Goal: Information Seeking & Learning: Learn about a topic

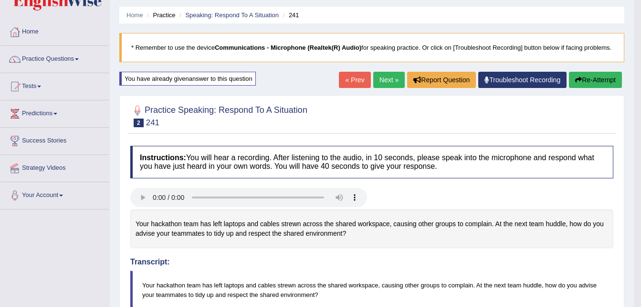
scroll to position [18, 0]
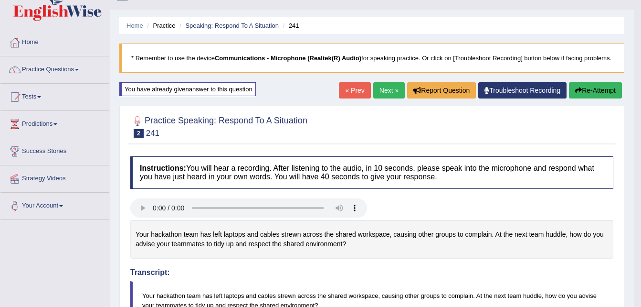
click at [604, 92] on button "Re-Attempt" at bounding box center [595, 90] width 53 height 16
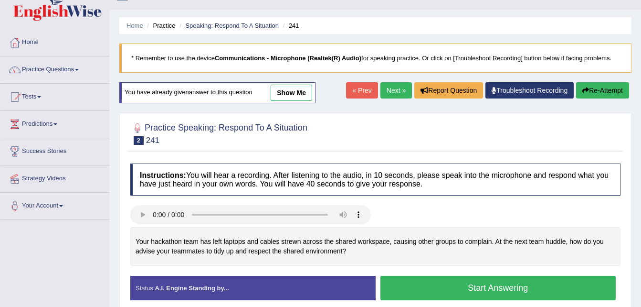
click at [446, 288] on button "Start Answering" at bounding box center [499, 288] width 236 height 24
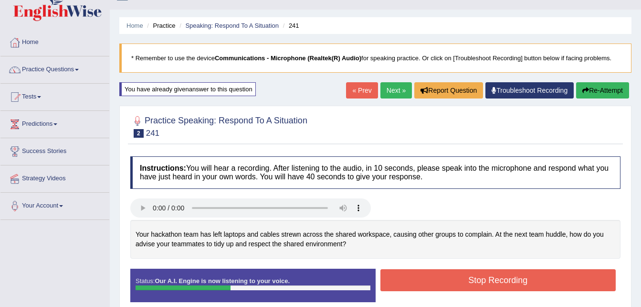
click at [446, 283] on button "Stop Recording" at bounding box center [499, 280] width 236 height 22
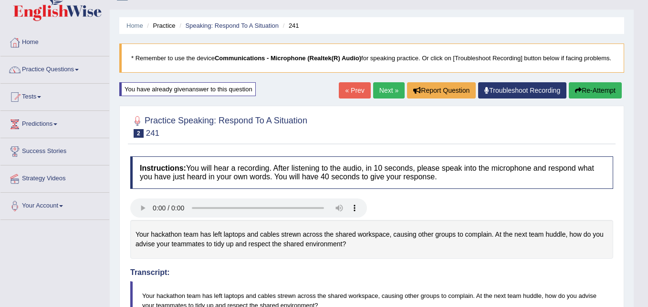
click at [641, 253] on body "Toggle navigation Home Practice Questions Speaking Practice Read Aloud Repeat S…" at bounding box center [324, 135] width 648 height 307
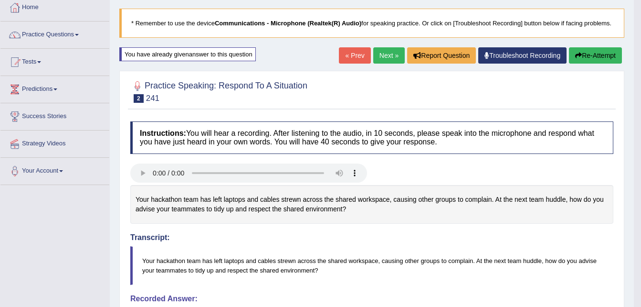
scroll to position [19, 0]
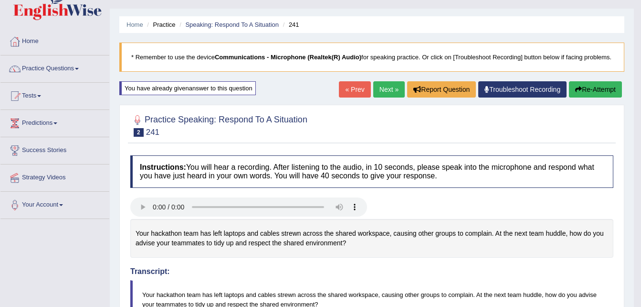
click at [387, 82] on link "Next »" at bounding box center [389, 89] width 32 height 16
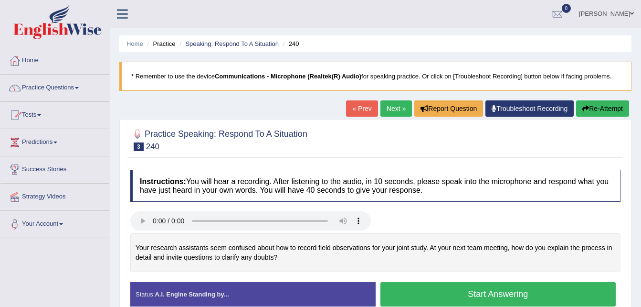
click at [71, 89] on link "Practice Questions" at bounding box center [54, 86] width 109 height 24
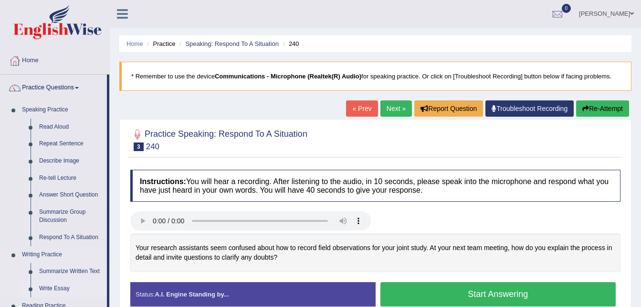
click at [58, 288] on link "Write Essay" at bounding box center [71, 288] width 72 height 17
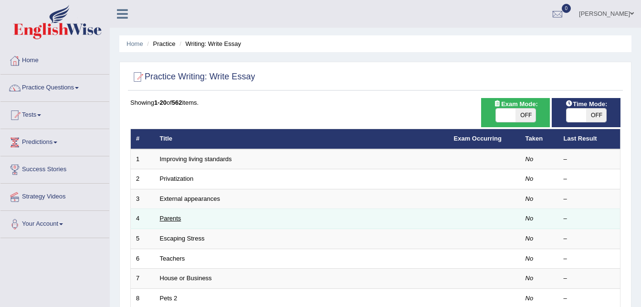
click at [166, 219] on link "Parents" at bounding box center [170, 217] width 21 height 7
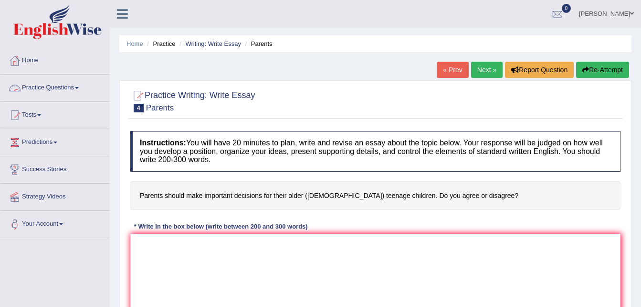
click at [54, 84] on link "Practice Questions" at bounding box center [54, 86] width 109 height 24
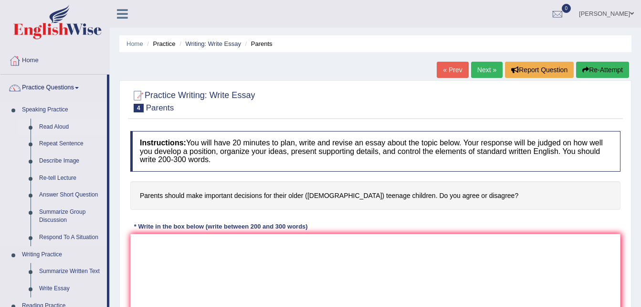
click at [49, 125] on link "Read Aloud" at bounding box center [71, 126] width 72 height 17
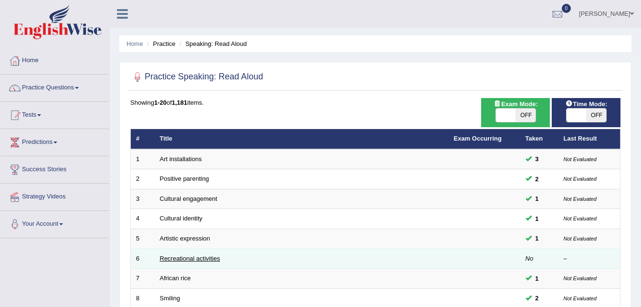
click at [204, 255] on link "Recreational activities" at bounding box center [190, 258] width 60 height 7
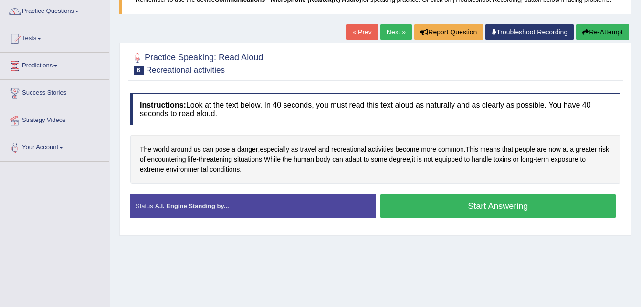
scroll to position [96, 0]
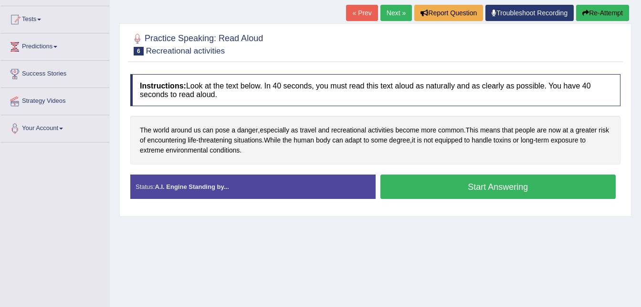
click at [469, 181] on button "Start Answering" at bounding box center [499, 186] width 236 height 24
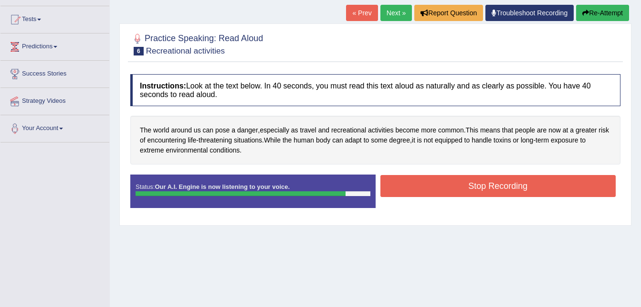
click at [469, 181] on button "Stop Recording" at bounding box center [499, 186] width 236 height 22
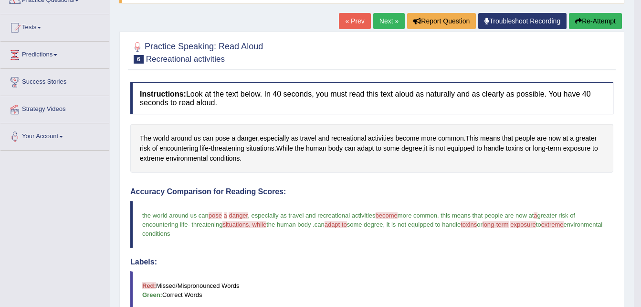
scroll to position [76, 0]
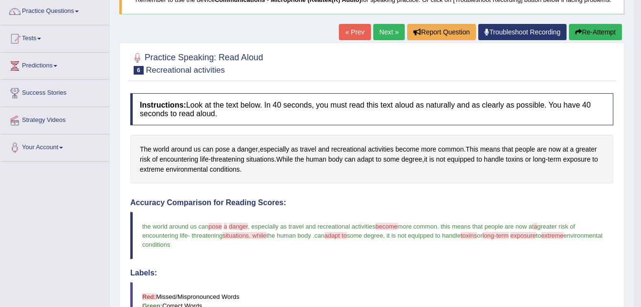
click at [590, 29] on button "Re-Attempt" at bounding box center [595, 32] width 53 height 16
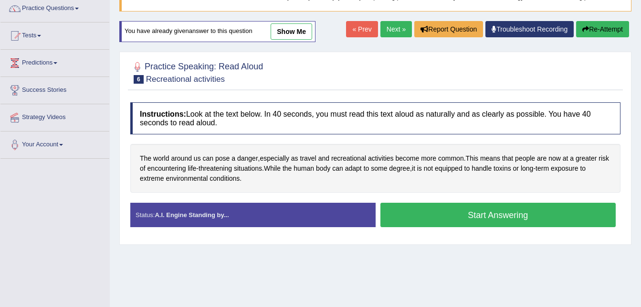
click at [486, 211] on button "Start Answering" at bounding box center [499, 214] width 236 height 24
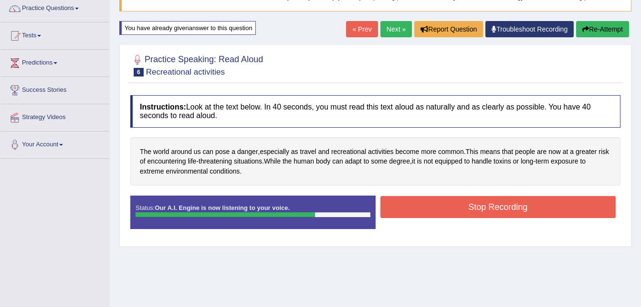
click at [486, 211] on button "Stop Recording" at bounding box center [499, 207] width 236 height 22
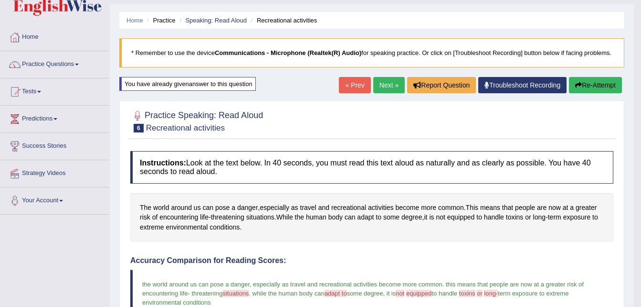
scroll to position [22, 0]
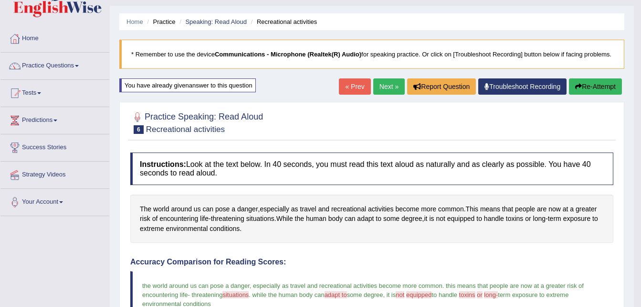
click at [609, 81] on button "Re-Attempt" at bounding box center [595, 86] width 53 height 16
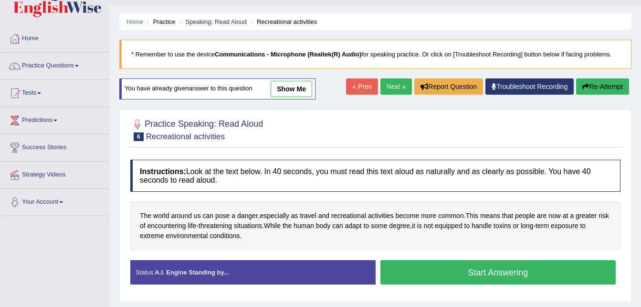
scroll to position [22, 0]
click at [640, 296] on div "Home Practice Speaking: Read Aloud Recreational activities * Remember to use th…" at bounding box center [375, 217] width 531 height 478
drag, startPoint x: 640, startPoint y: 296, endPoint x: 516, endPoint y: 270, distance: 126.8
click at [516, 270] on div "Home Practice Speaking: Read Aloud Recreational activities * Remember to use th…" at bounding box center [375, 217] width 531 height 478
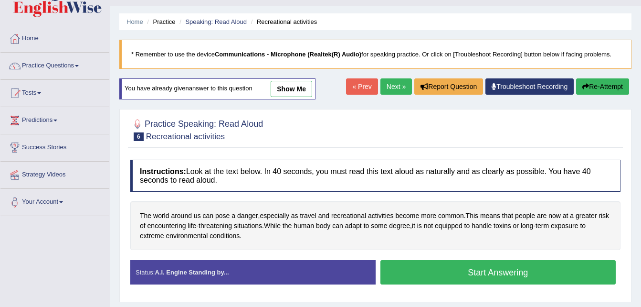
click at [516, 270] on button "Start Answering" at bounding box center [499, 272] width 236 height 24
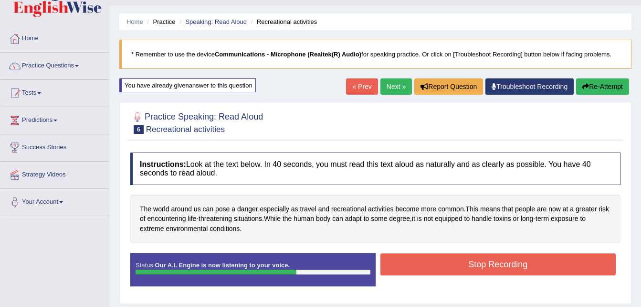
click at [516, 270] on button "Stop Recording" at bounding box center [499, 264] width 236 height 22
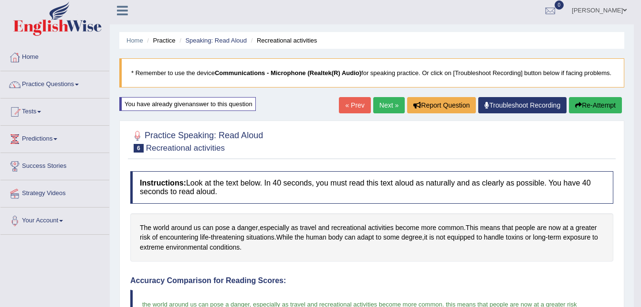
scroll to position [0, 0]
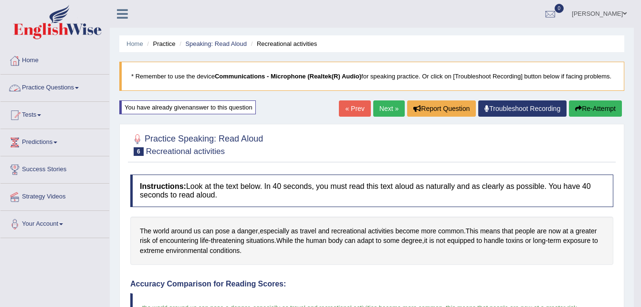
click at [75, 89] on link "Practice Questions" at bounding box center [54, 86] width 109 height 24
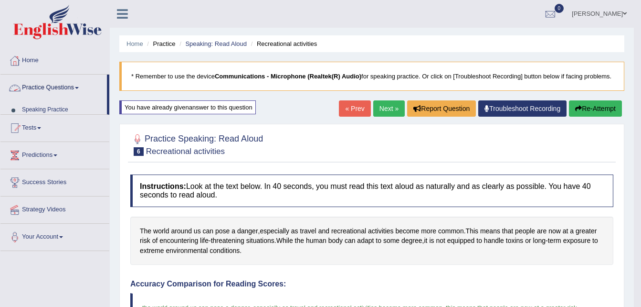
click at [75, 89] on link "Practice Questions" at bounding box center [53, 86] width 106 height 24
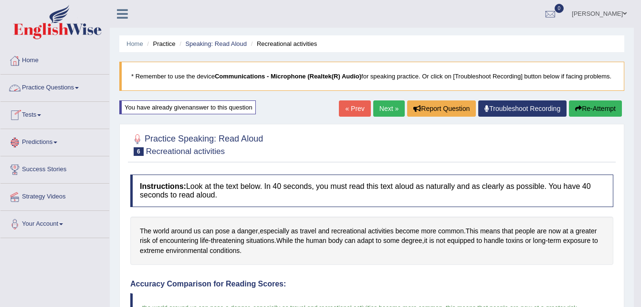
click at [63, 87] on link "Practice Questions" at bounding box center [54, 86] width 109 height 24
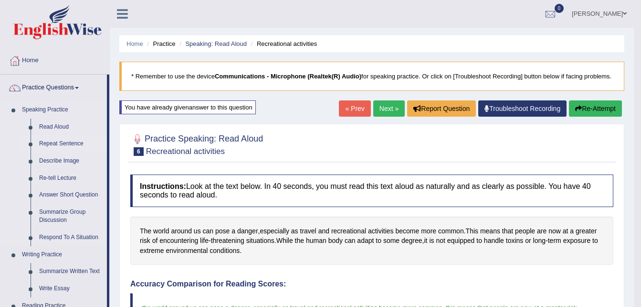
click at [62, 143] on link "Repeat Sentence" at bounding box center [71, 143] width 72 height 17
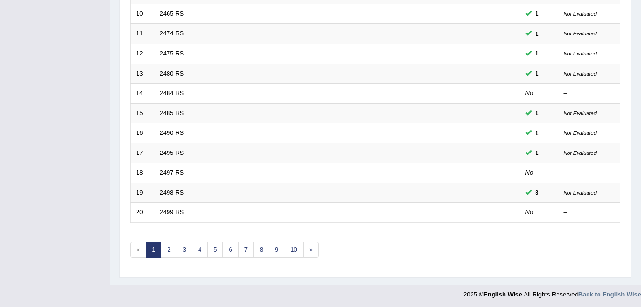
scroll to position [326, 0]
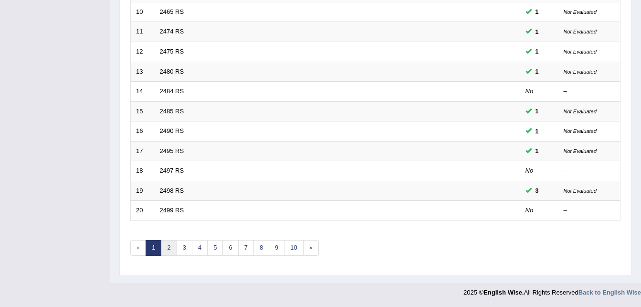
click at [165, 247] on link "2" at bounding box center [169, 248] width 16 height 16
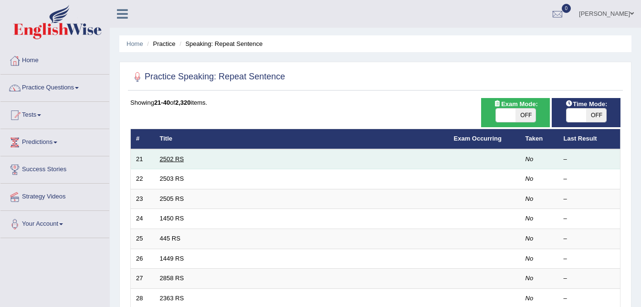
click at [177, 157] on link "2502 RS" at bounding box center [172, 158] width 24 height 7
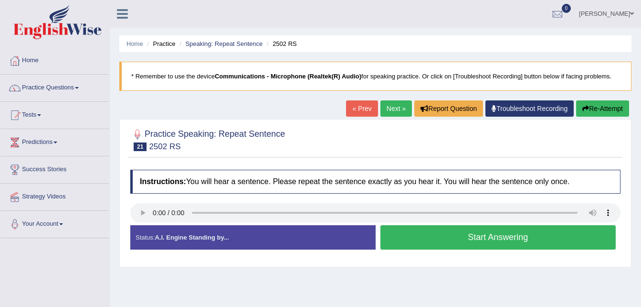
click at [444, 243] on button "Start Answering" at bounding box center [499, 237] width 236 height 24
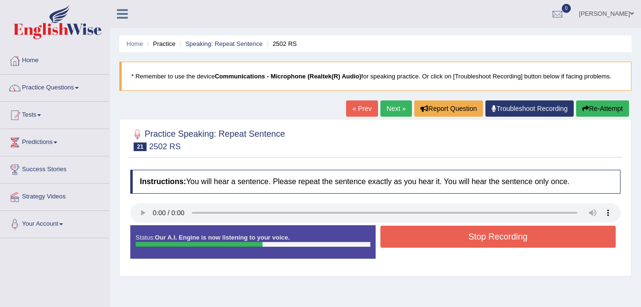
click at [444, 243] on button "Stop Recording" at bounding box center [499, 236] width 236 height 22
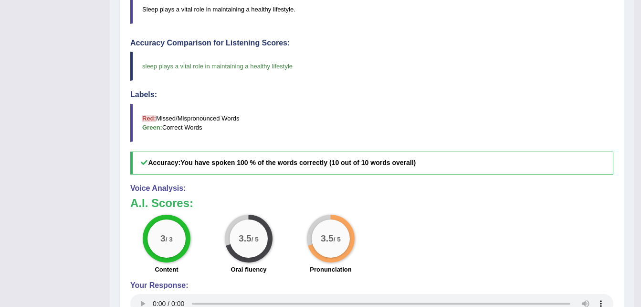
scroll to position [229, 0]
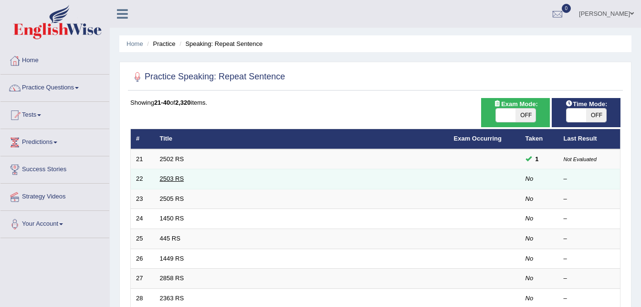
click at [168, 177] on link "2503 RS" at bounding box center [172, 178] width 24 height 7
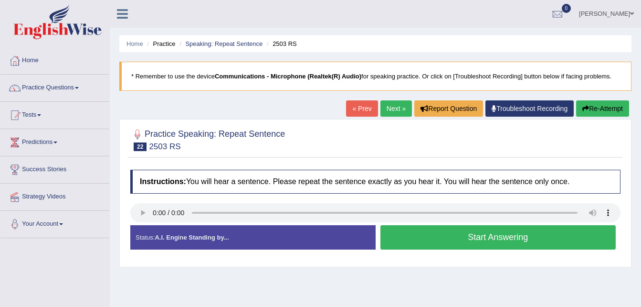
click at [395, 239] on button "Start Answering" at bounding box center [499, 237] width 236 height 24
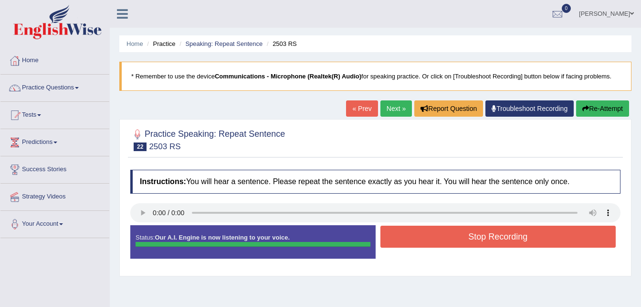
click at [476, 231] on button "Stop Recording" at bounding box center [499, 236] width 236 height 22
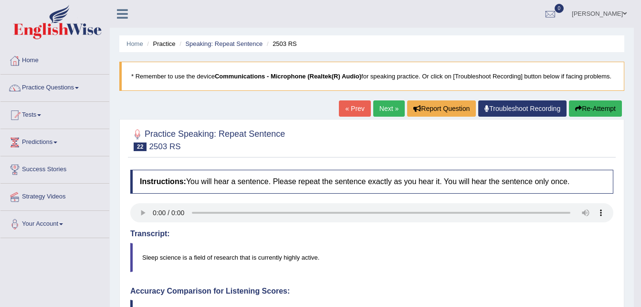
click at [381, 108] on link "Next »" at bounding box center [389, 108] width 32 height 16
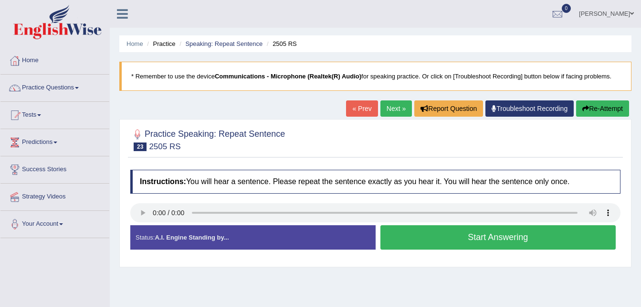
click at [427, 240] on button "Start Answering" at bounding box center [499, 237] width 236 height 24
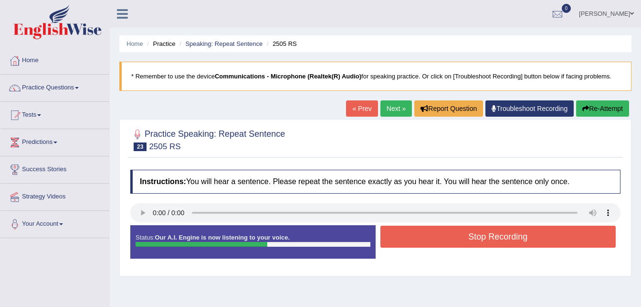
click at [427, 240] on button "Stop Recording" at bounding box center [499, 236] width 236 height 22
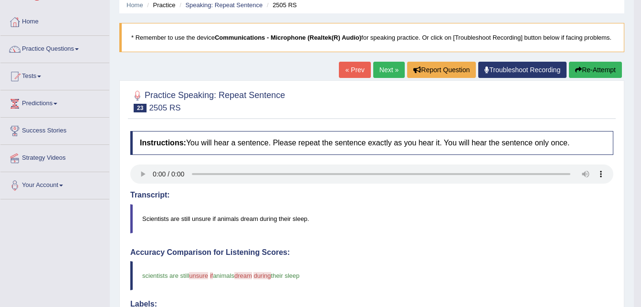
scroll to position [38, 0]
click at [69, 49] on link "Practice Questions" at bounding box center [54, 48] width 109 height 24
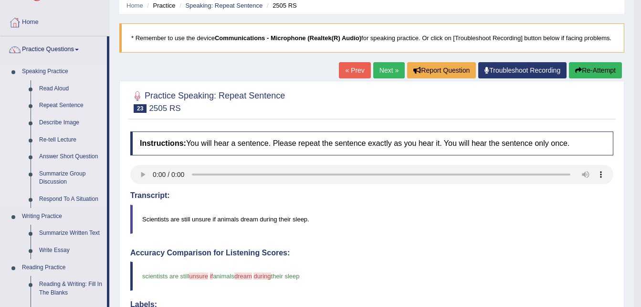
click at [48, 121] on link "Describe Image" at bounding box center [71, 122] width 72 height 17
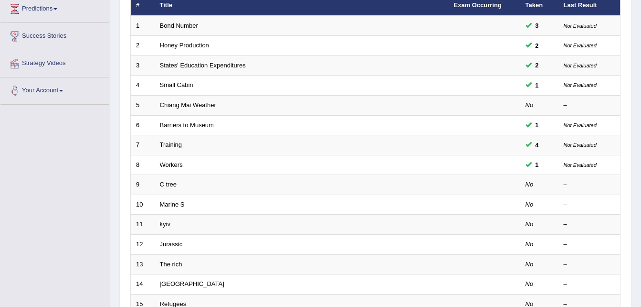
scroll to position [134, 0]
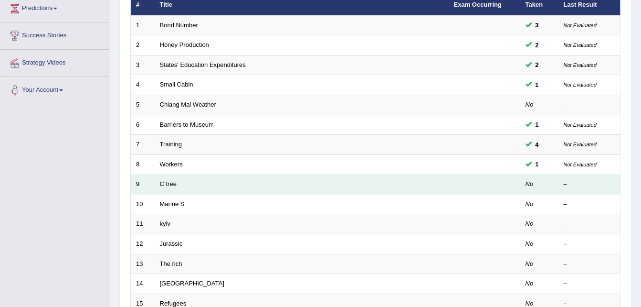
click at [349, 185] on td "C tree" at bounding box center [302, 184] width 294 height 20
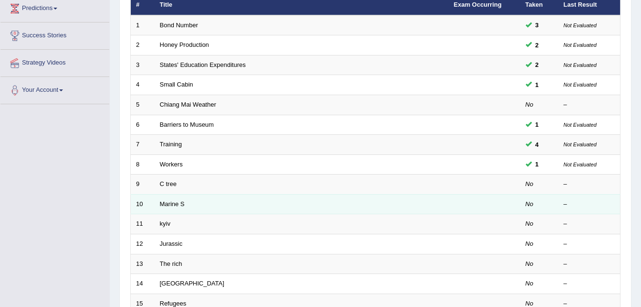
click at [349, 206] on td "Marine S" at bounding box center [302, 204] width 294 height 20
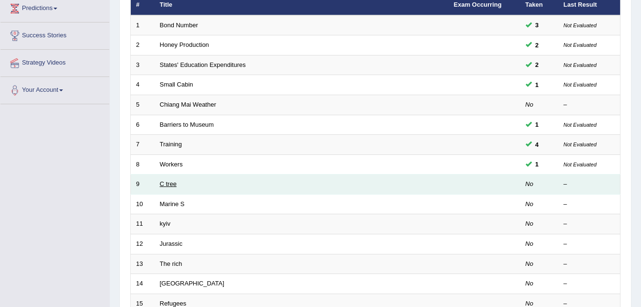
click at [168, 184] on link "C tree" at bounding box center [168, 183] width 17 height 7
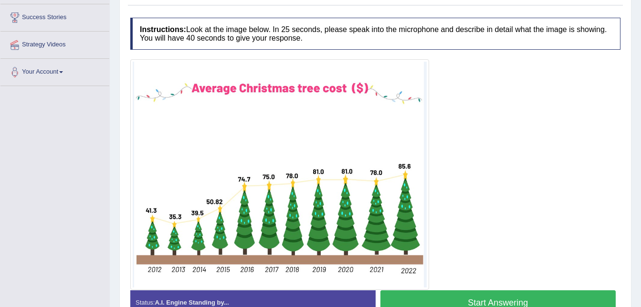
scroll to position [172, 0]
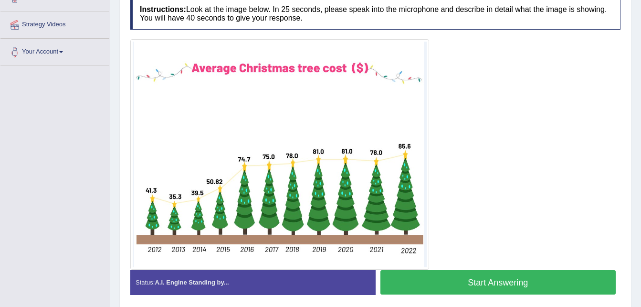
click at [502, 279] on button "Start Answering" at bounding box center [499, 282] width 236 height 24
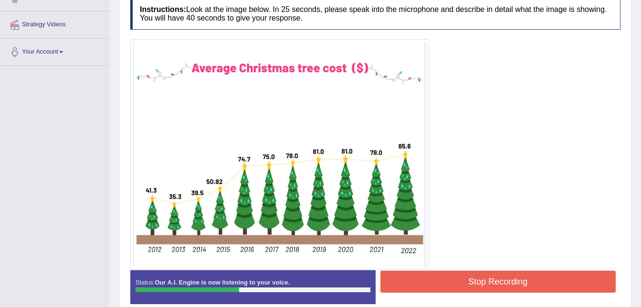
click at [502, 279] on button "Stop Recording" at bounding box center [499, 281] width 236 height 22
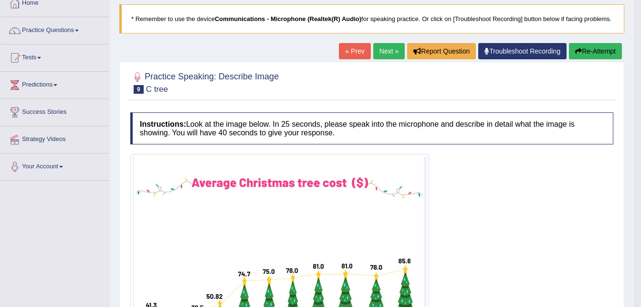
scroll to position [32, 0]
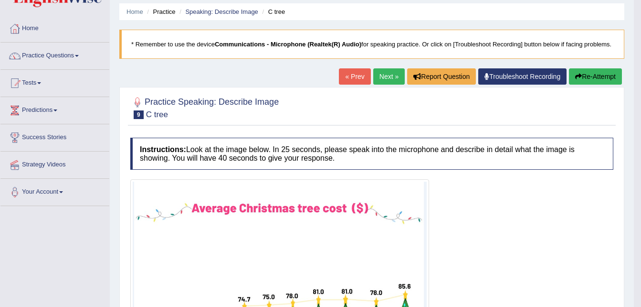
click at [606, 73] on button "Re-Attempt" at bounding box center [595, 76] width 53 height 16
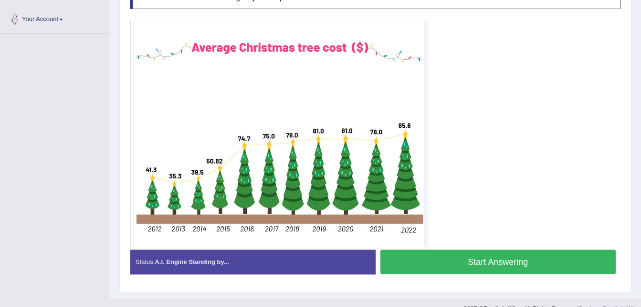
scroll to position [221, 0]
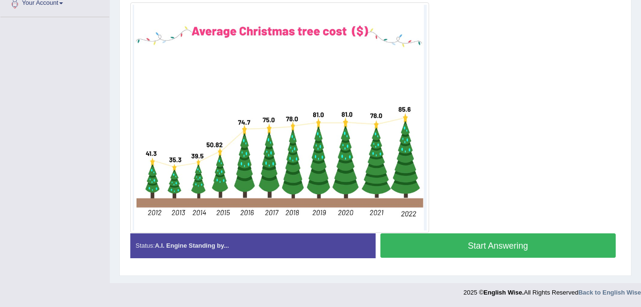
click at [531, 239] on button "Start Answering" at bounding box center [499, 245] width 236 height 24
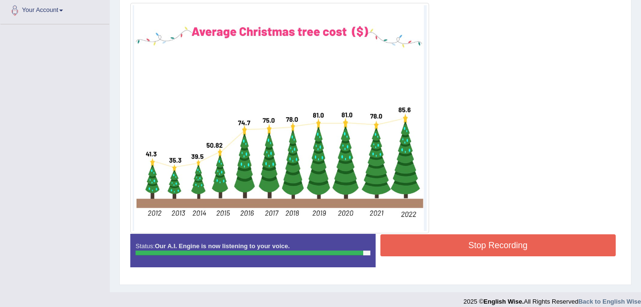
click at [531, 239] on button "Stop Recording" at bounding box center [499, 245] width 236 height 22
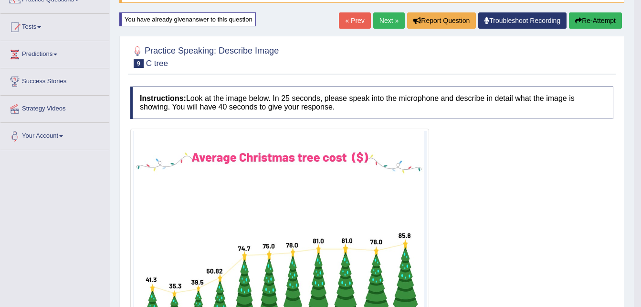
scroll to position [80, 0]
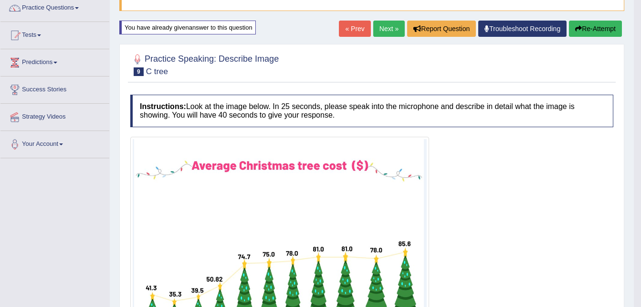
click at [598, 26] on button "Re-Attempt" at bounding box center [595, 29] width 53 height 16
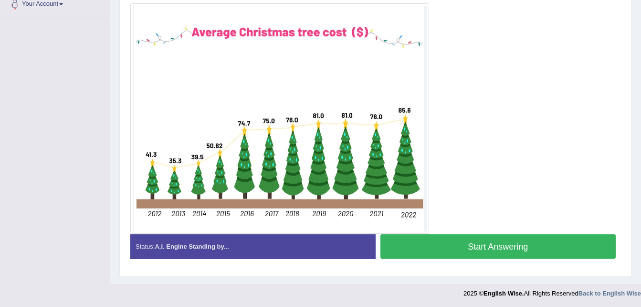
scroll to position [221, 0]
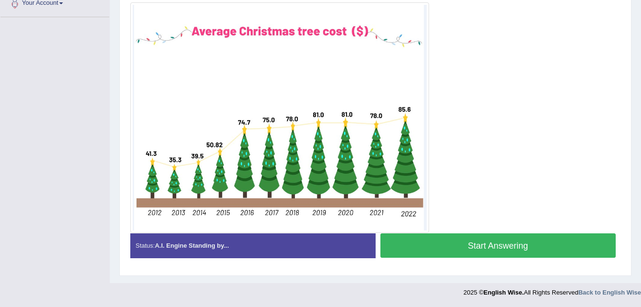
click at [499, 246] on button "Start Answering" at bounding box center [499, 245] width 236 height 24
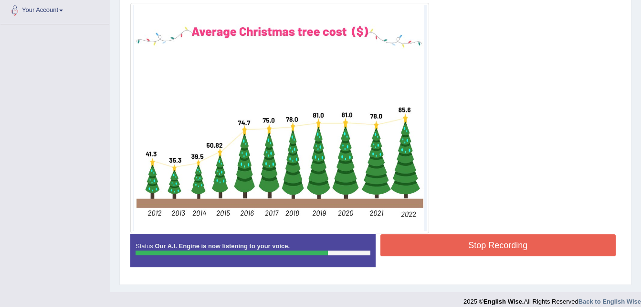
click at [499, 246] on button "Stop Recording" at bounding box center [499, 245] width 236 height 22
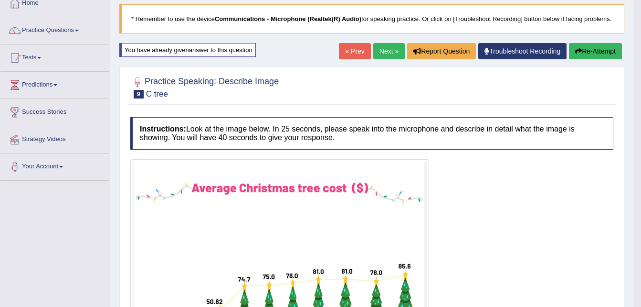
scroll to position [27, 0]
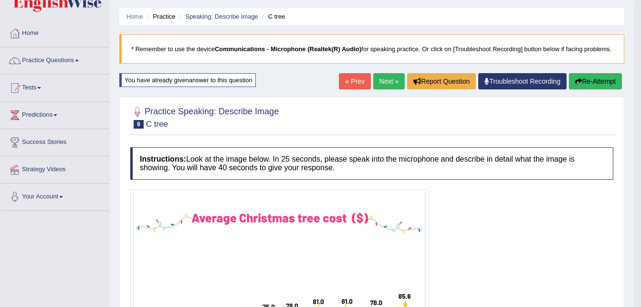
click at [608, 77] on button "Re-Attempt" at bounding box center [595, 81] width 53 height 16
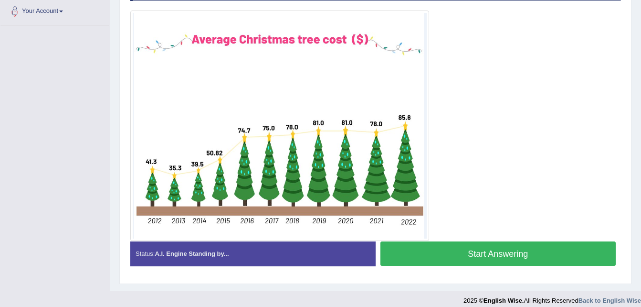
scroll to position [221, 0]
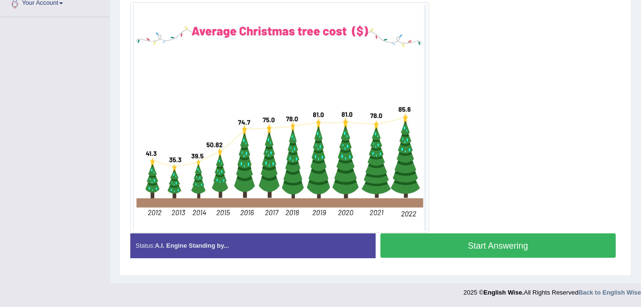
click at [495, 240] on button "Start Answering" at bounding box center [499, 245] width 236 height 24
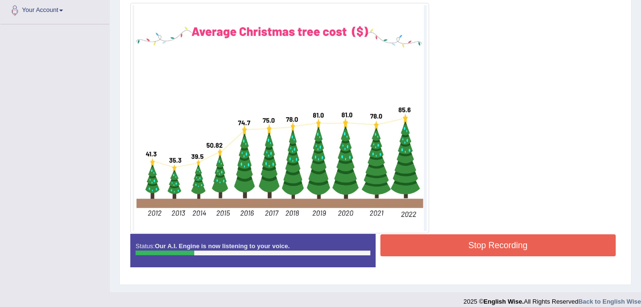
click at [495, 240] on button "Stop Recording" at bounding box center [499, 245] width 236 height 22
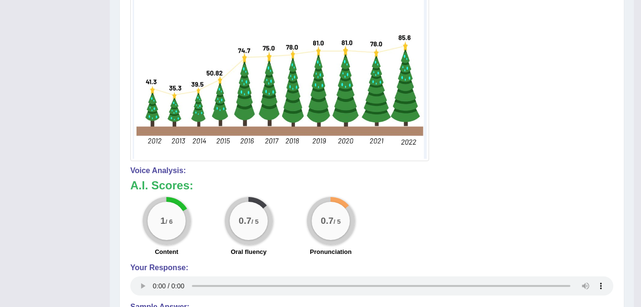
scroll to position [309, 0]
